Goal: Task Accomplishment & Management: Manage account settings

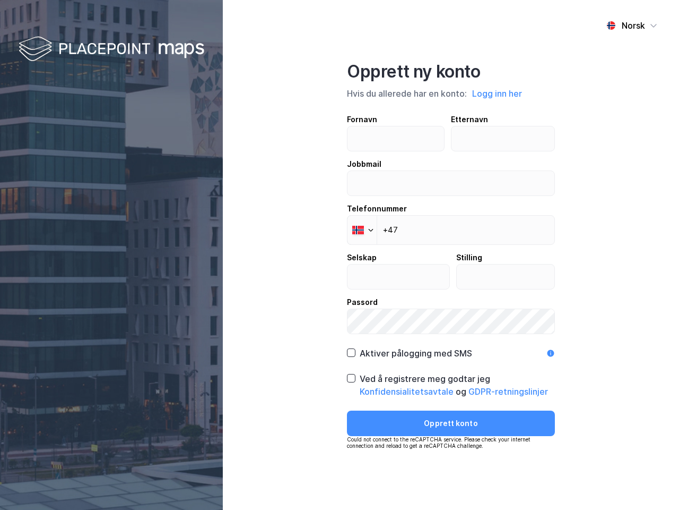
click at [340, 255] on div "Norsk Opprett ny konto Hvis du allerede har en konto: Logg inn her Fornavn Ette…" at bounding box center [451, 255] width 456 height 510
click at [111, 49] on img at bounding box center [112, 49] width 186 height 31
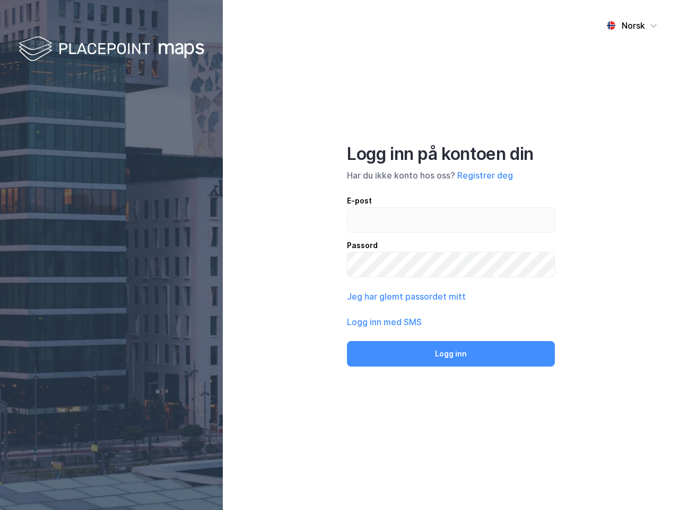
click at [632, 25] on div "Norsk" at bounding box center [633, 25] width 23 height 13
click at [498, 93] on div "Norsk Engelsk Norsk Logg inn på kontoen din Har du ikke konto hos oss? Registre…" at bounding box center [451, 255] width 456 height 510
click at [362, 230] on input "email" at bounding box center [451, 220] width 207 height 24
click at [409, 353] on button "Logg inn" at bounding box center [451, 353] width 208 height 25
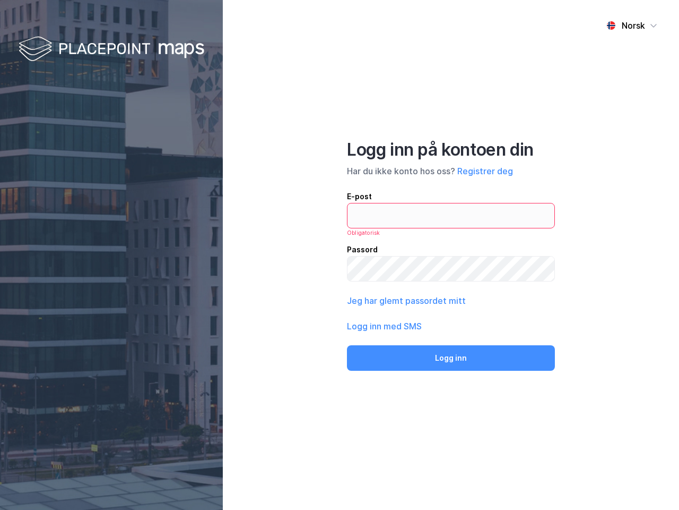
click at [451, 385] on div "Norsk Logg inn på kontoen din Har du ikke konto hos oss? Registrer deg E-post O…" at bounding box center [451, 255] width 456 height 510
click at [451, 423] on div "Norsk Logg inn på kontoen din Har du ikke konto hos oss? Registrer deg E-post O…" at bounding box center [451, 255] width 456 height 510
